Goal: Task Accomplishment & Management: Use online tool/utility

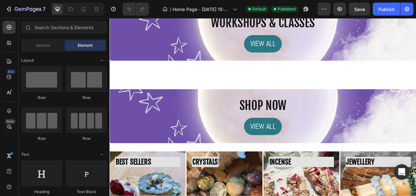
scroll to position [1722, 0]
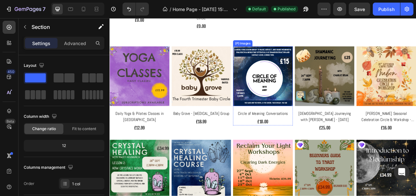
scroll to position [2346, 0]
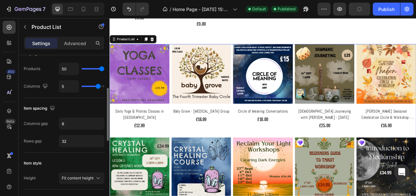
scroll to position [0, 0]
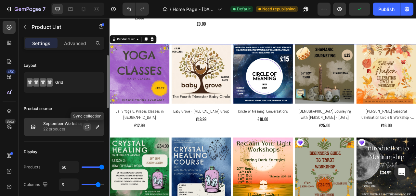
click at [84, 128] on icon "button" at bounding box center [86, 126] width 5 height 5
click at [95, 127] on icon "button" at bounding box center [97, 126] width 5 height 5
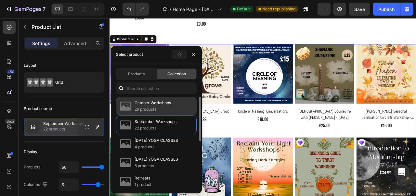
click at [145, 100] on p "October Workshops" at bounding box center [153, 103] width 36 height 6
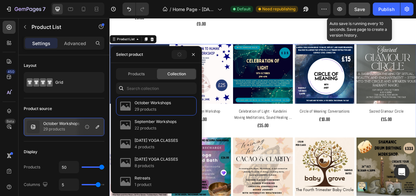
click at [357, 8] on span "Save" at bounding box center [359, 9] width 11 height 6
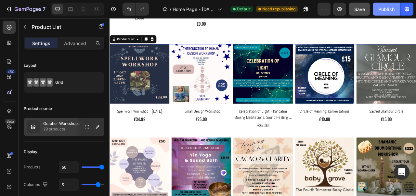
click at [389, 4] on button "Publish" at bounding box center [386, 9] width 27 height 13
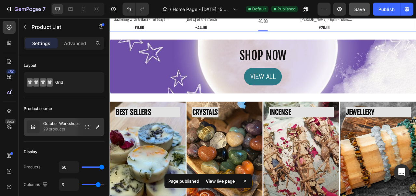
scroll to position [3082, 0]
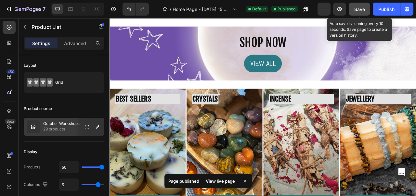
click at [360, 8] on span "Save" at bounding box center [359, 9] width 11 height 6
click at [384, 8] on div "Publish" at bounding box center [386, 9] width 16 height 7
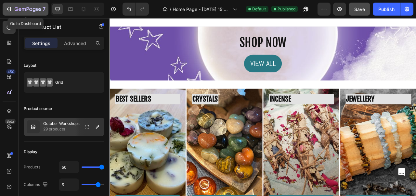
click at [26, 10] on icon "button" at bounding box center [28, 10] width 27 height 6
